Goal: Transaction & Acquisition: Purchase product/service

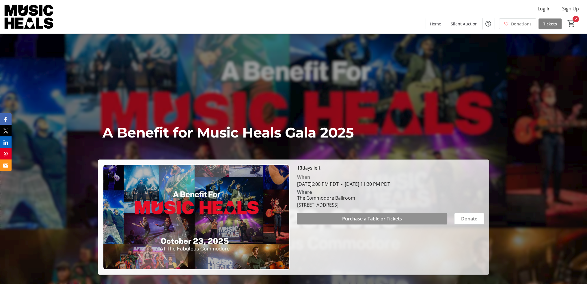
click at [380, 219] on span "Purchase a Table or Tickets" at bounding box center [372, 218] width 60 height 7
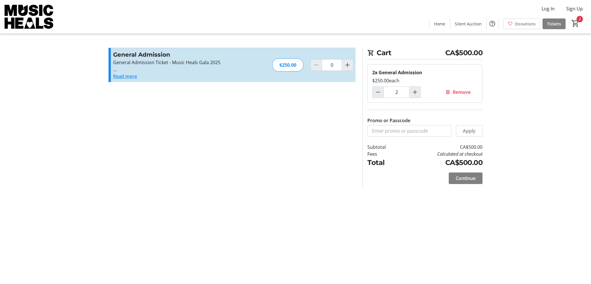
type input "2"
click at [462, 178] on span "Continue" at bounding box center [466, 178] width 20 height 7
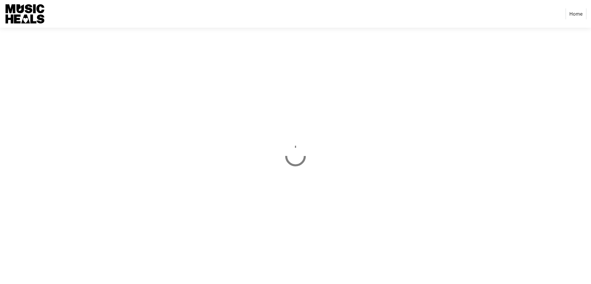
select select "CA"
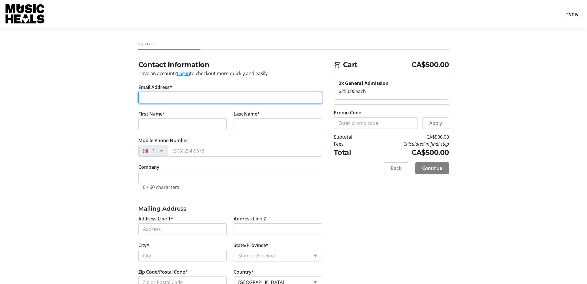
click at [250, 98] on input "Email Address*" at bounding box center [230, 98] width 184 height 12
type input "[PERSON_NAME][EMAIL_ADDRESS][PERSON_NAME][DOMAIN_NAME]"
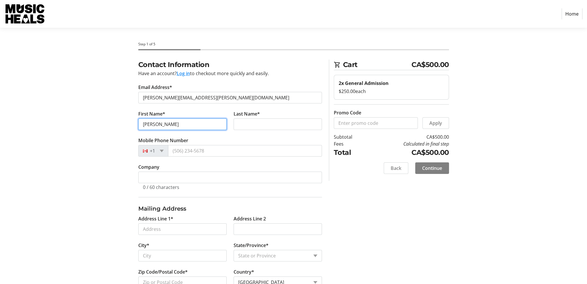
type input "[PERSON_NAME]"
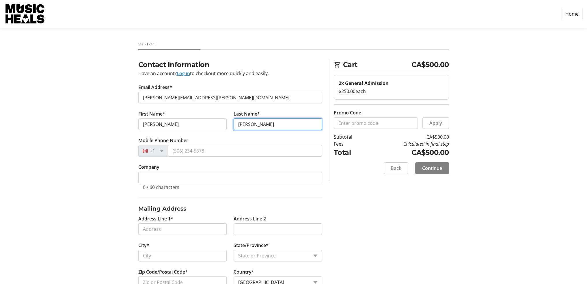
type input "[PERSON_NAME]"
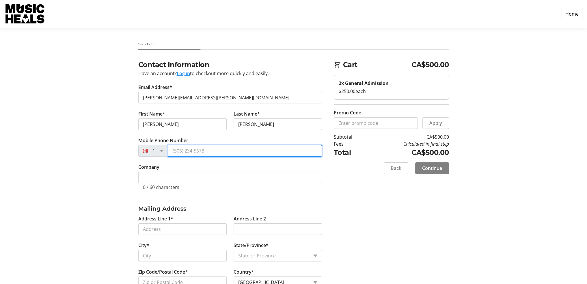
click at [189, 151] on input "Mobile Phone Number" at bounding box center [245, 151] width 154 height 12
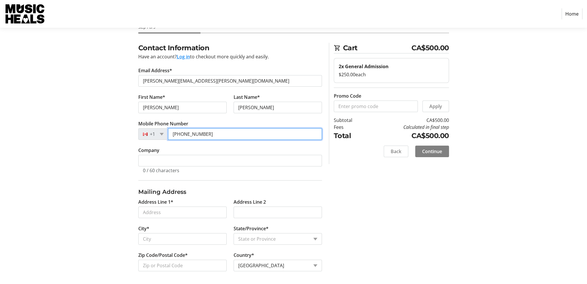
scroll to position [17, 0]
type input "[PHONE_NUMBER]"
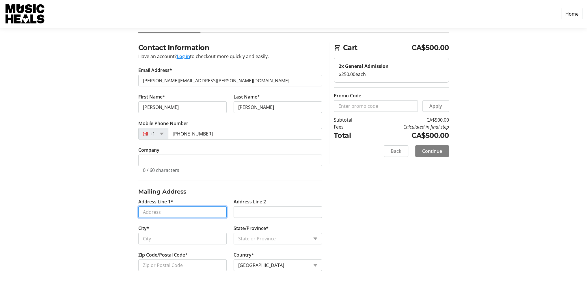
click at [169, 211] on input "Address Line 1*" at bounding box center [182, 212] width 88 height 12
type input "[STREET_ADDRESS]"
type input "[GEOGRAPHIC_DATA]"
select select "BC"
type input "V6N 2W4"
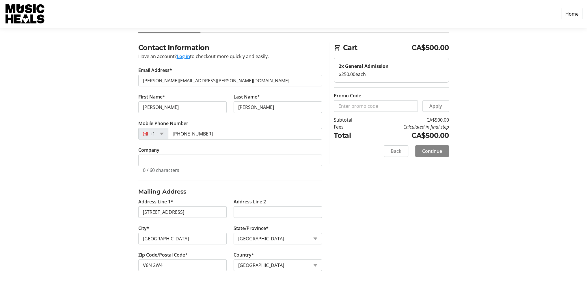
click at [434, 152] on span "Continue" at bounding box center [432, 151] width 20 height 7
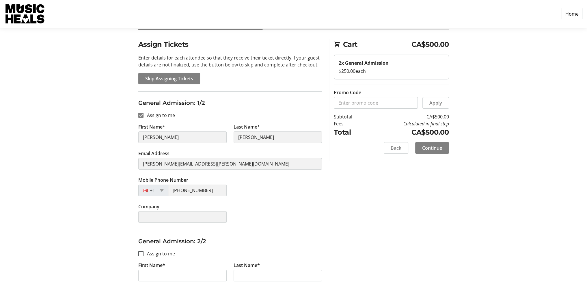
scroll to position [87, 0]
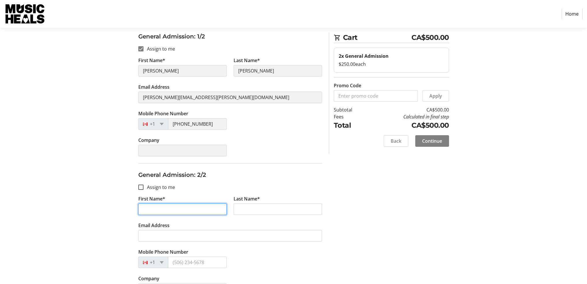
click at [172, 207] on input "First Name*" at bounding box center [182, 209] width 88 height 12
type input "[PERSON_NAME]"
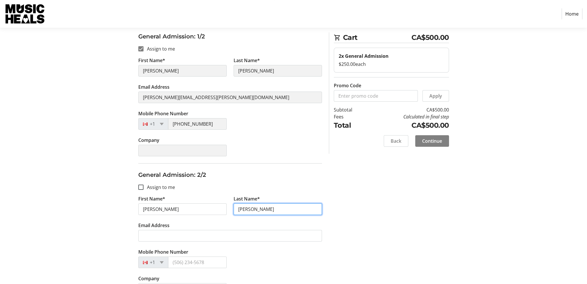
type input "[PERSON_NAME]"
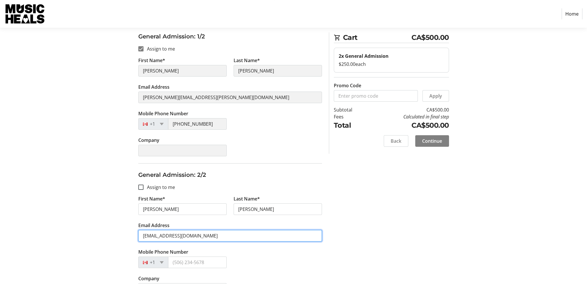
type input "[EMAIL_ADDRESS][DOMAIN_NAME]"
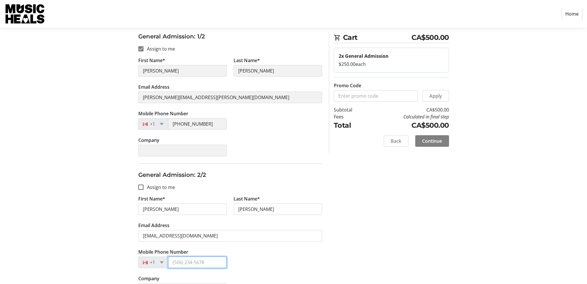
click at [190, 263] on input "Mobile Phone Number" at bounding box center [197, 262] width 59 height 12
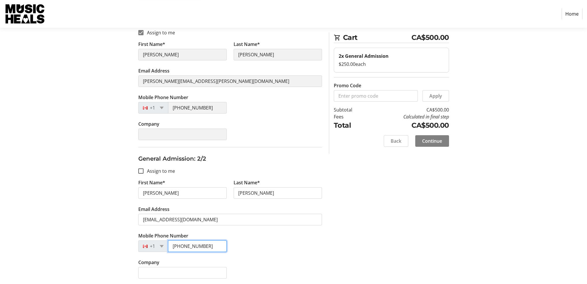
scroll to position [103, 0]
type input "[PHONE_NUMBER]"
click at [249, 261] on div "Company" at bounding box center [230, 271] width 191 height 27
click at [427, 142] on span "Continue" at bounding box center [432, 140] width 20 height 7
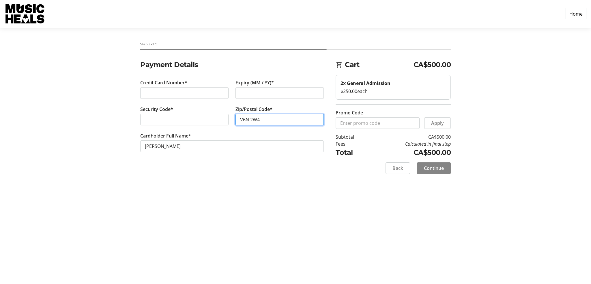
type input "V6N 2W4"
click at [435, 170] on span "Continue" at bounding box center [434, 168] width 20 height 7
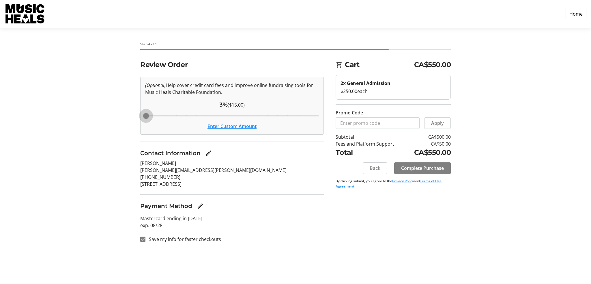
drag, startPoint x: 217, startPoint y: 115, endPoint x: 142, endPoint y: 116, distance: 75.1
type input "3"
click at [142, 116] on input "Cover fees percentage" at bounding box center [232, 115] width 186 height 13
click at [415, 168] on span "Complete Purchase" at bounding box center [422, 168] width 43 height 7
